Goal: Information Seeking & Learning: Understand process/instructions

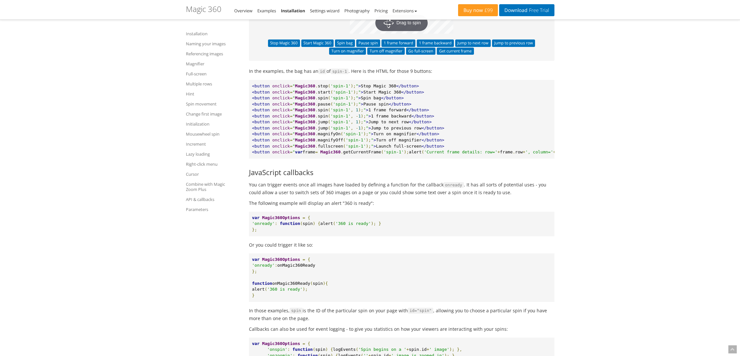
scroll to position [5961, 0]
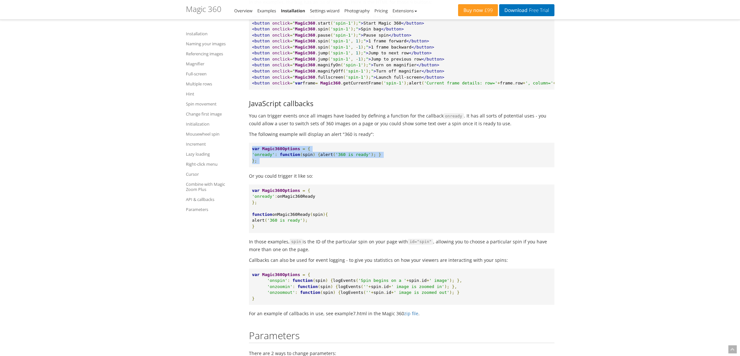
drag, startPoint x: 251, startPoint y: 208, endPoint x: 283, endPoint y: 232, distance: 40.2
drag, startPoint x: 280, startPoint y: 226, endPoint x: 249, endPoint y: 206, distance: 36.6
click at [249, 167] on pre "var Magic360Options = { 'onready' : function ( spin ) { alert ( '360 is ready' …" at bounding box center [402, 155] width 306 height 25
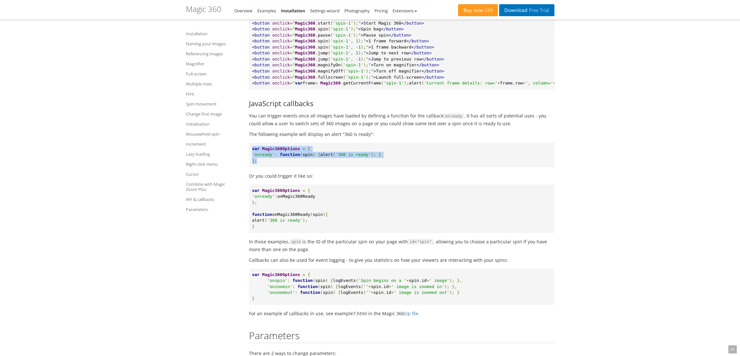
click at [253, 151] on span "var" at bounding box center [255, 148] width 7 height 5
drag, startPoint x: 253, startPoint y: 208, endPoint x: 300, endPoint y: 228, distance: 51.6
click at [298, 167] on pre "var Magic360Options = { 'onready' : function ( spin ) { alert ( '360 is ready' …" at bounding box center [402, 155] width 306 height 25
drag, startPoint x: 296, startPoint y: 224, endPoint x: 246, endPoint y: 204, distance: 53.4
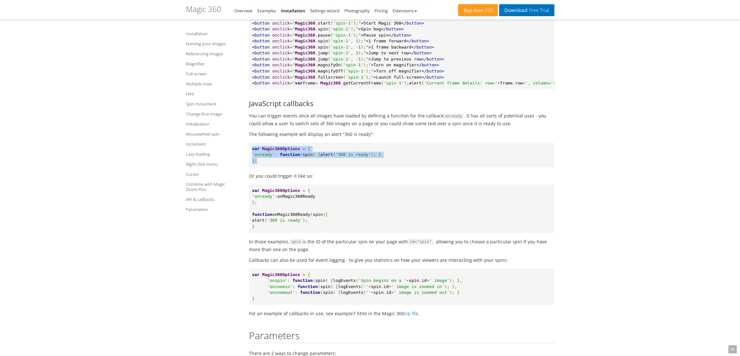
click at [253, 151] on span "var" at bounding box center [255, 148] width 7 height 5
drag, startPoint x: 253, startPoint y: 209, endPoint x: 299, endPoint y: 224, distance: 48.5
click at [299, 167] on pre "var Magic360Options = { 'onready' : function ( spin ) { alert ( '360 is ready' …" at bounding box center [402, 155] width 306 height 25
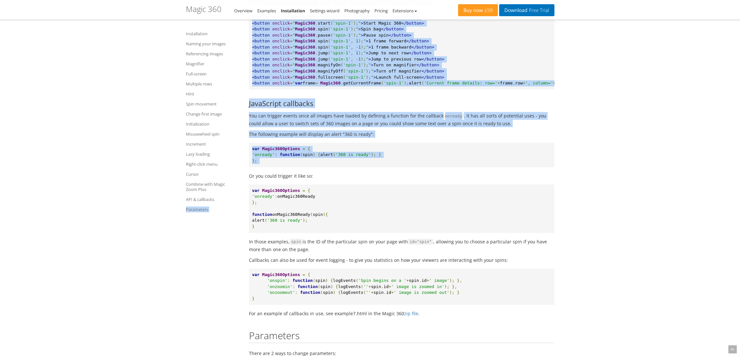
drag, startPoint x: 299, startPoint y: 223, endPoint x: 240, endPoint y: 205, distance: 61.6
click at [254, 151] on span "var" at bounding box center [255, 148] width 7 height 5
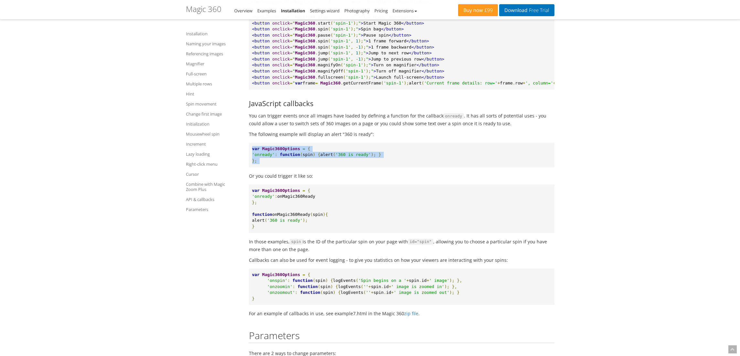
drag, startPoint x: 254, startPoint y: 210, endPoint x: 276, endPoint y: 223, distance: 26.3
click at [276, 167] on pre "var Magic360Options = { 'onready' : function ( spin ) { alert ( '360 is ready' …" at bounding box center [402, 155] width 306 height 25
drag, startPoint x: 275, startPoint y: 222, endPoint x: 250, endPoint y: 208, distance: 29.6
click at [249, 167] on pre "var Magic360Options = { 'onready' : function ( spin ) { alert ( '360 is ready' …" at bounding box center [402, 155] width 306 height 25
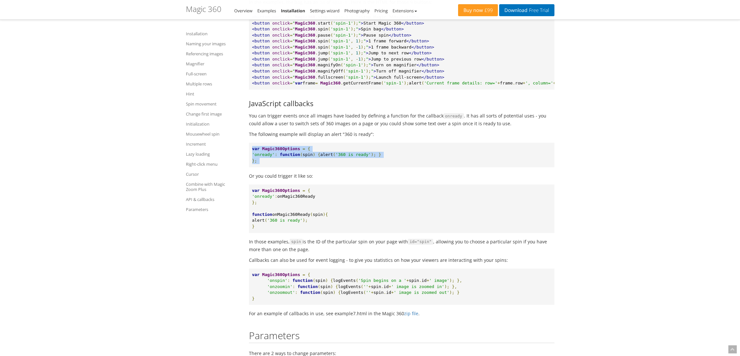
click at [253, 151] on span "var" at bounding box center [255, 148] width 7 height 5
drag, startPoint x: 253, startPoint y: 209, endPoint x: 264, endPoint y: 221, distance: 17.2
click at [264, 167] on pre "var Magic360Options = { 'onready' : function ( spin ) { alert ( '360 is ready' …" at bounding box center [402, 155] width 306 height 25
drag, startPoint x: 264, startPoint y: 221, endPoint x: 253, endPoint y: 210, distance: 15.8
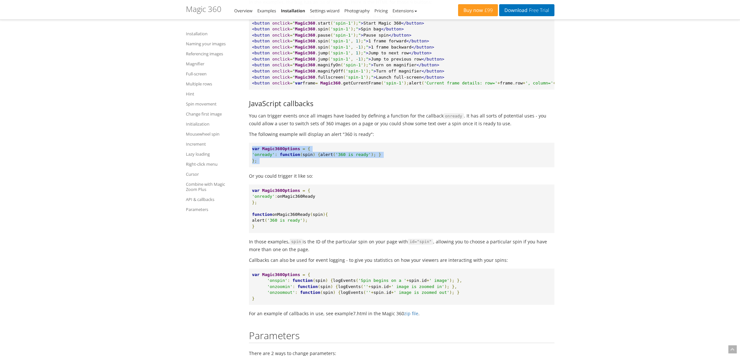
click at [253, 167] on pre "var Magic360Options = { 'onready' : function ( spin ) { alert ( '360 is ready' …" at bounding box center [402, 155] width 306 height 25
click at [253, 151] on span "var" at bounding box center [255, 148] width 7 height 5
drag, startPoint x: 253, startPoint y: 210, endPoint x: 263, endPoint y: 220, distance: 14.6
click at [263, 167] on pre "var Magic360Options = { 'onready' : function ( spin ) { alert ( '360 is ready' …" at bounding box center [402, 155] width 306 height 25
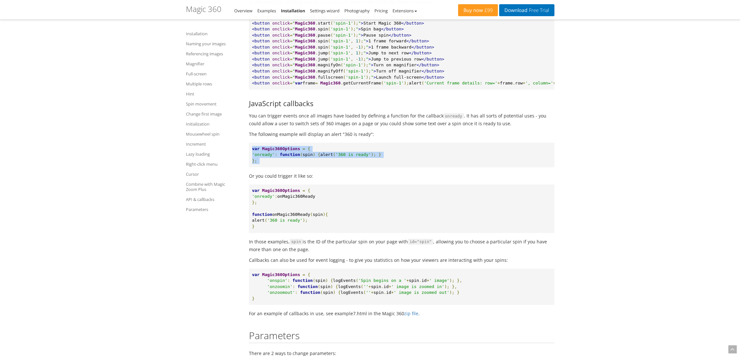
drag, startPoint x: 263, startPoint y: 220, endPoint x: 254, endPoint y: 208, distance: 15.7
click at [254, 167] on pre "var Magic360Options = { 'onready' : function ( spin ) { alert ( '360 is ready' …" at bounding box center [402, 155] width 306 height 25
click at [254, 151] on span "var" at bounding box center [255, 148] width 7 height 5
drag, startPoint x: 254, startPoint y: 208, endPoint x: 266, endPoint y: 225, distance: 20.4
click at [266, 167] on pre "var Magic360Options = { 'onready' : function ( spin ) { alert ( '360 is ready' …" at bounding box center [402, 155] width 306 height 25
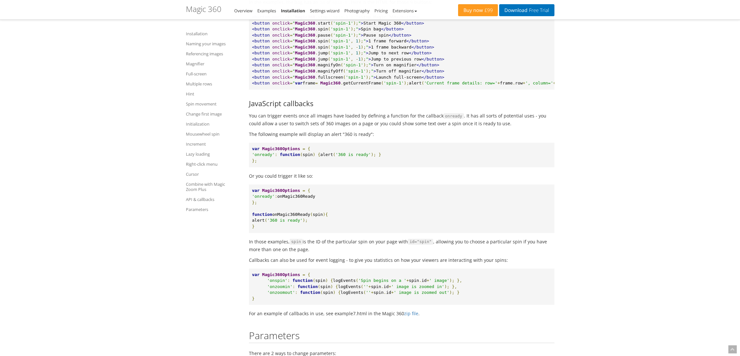
click at [266, 167] on pre "var Magic360Options = { 'onready' : function ( spin ) { alert ( '360 is ready' …" at bounding box center [402, 155] width 306 height 25
drag, startPoint x: 265, startPoint y: 224, endPoint x: 250, endPoint y: 207, distance: 23.1
click at [250, 167] on pre "var Magic360Options = { 'onready' : function ( spin ) { alert ( '360 is ready' …" at bounding box center [402, 155] width 306 height 25
click at [253, 151] on span "var" at bounding box center [255, 148] width 7 height 5
drag, startPoint x: 253, startPoint y: 208, endPoint x: 266, endPoint y: 224, distance: 20.7
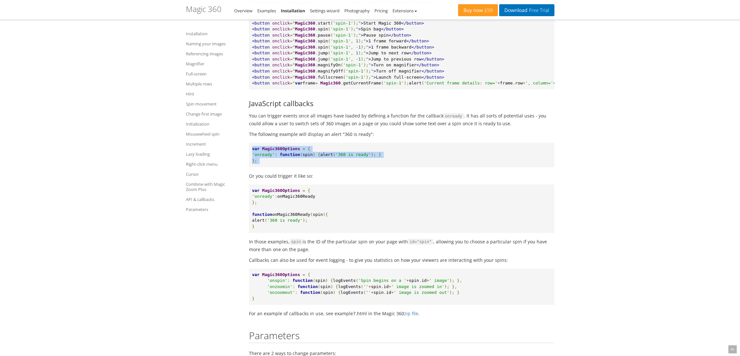
click at [266, 167] on pre "var Magic360Options = { 'onready' : function ( spin ) { alert ( '360 is ready' …" at bounding box center [402, 155] width 306 height 25
drag, startPoint x: 266, startPoint y: 224, endPoint x: 253, endPoint y: 208, distance: 20.9
click at [253, 167] on pre "var Magic360Options = { 'onready' : function ( spin ) { alert ( '360 is ready' …" at bounding box center [402, 155] width 306 height 25
click at [253, 151] on span "var" at bounding box center [255, 148] width 7 height 5
drag, startPoint x: 253, startPoint y: 208, endPoint x: 271, endPoint y: 224, distance: 24.7
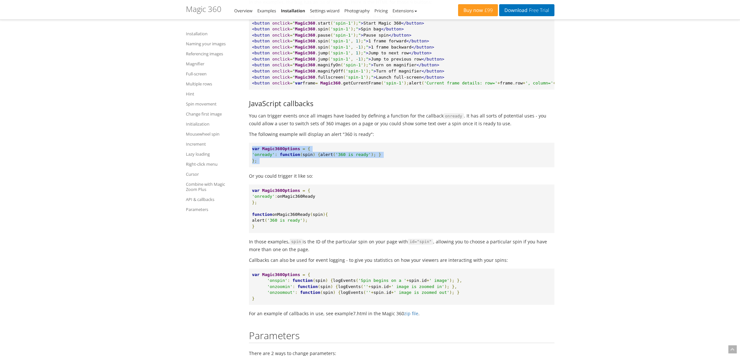
click at [271, 167] on pre "var Magic360Options = { 'onready' : function ( spin ) { alert ( '360 is ready' …" at bounding box center [402, 155] width 306 height 25
drag, startPoint x: 271, startPoint y: 224, endPoint x: 251, endPoint y: 208, distance: 25.5
click at [251, 167] on pre "var Magic360Options = { 'onready' : function ( spin ) { alert ( '360 is ready' …" at bounding box center [402, 155] width 306 height 25
click at [253, 151] on span "var" at bounding box center [255, 148] width 7 height 5
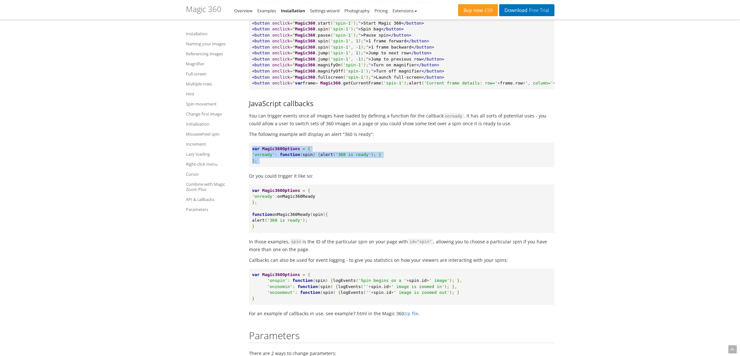
drag, startPoint x: 253, startPoint y: 208, endPoint x: 271, endPoint y: 226, distance: 25.2
click at [271, 167] on pre "var Magic360Options = { 'onready' : function ( spin ) { alert ( '360 is ready' …" at bounding box center [402, 155] width 306 height 25
